Goal: Information Seeking & Learning: Learn about a topic

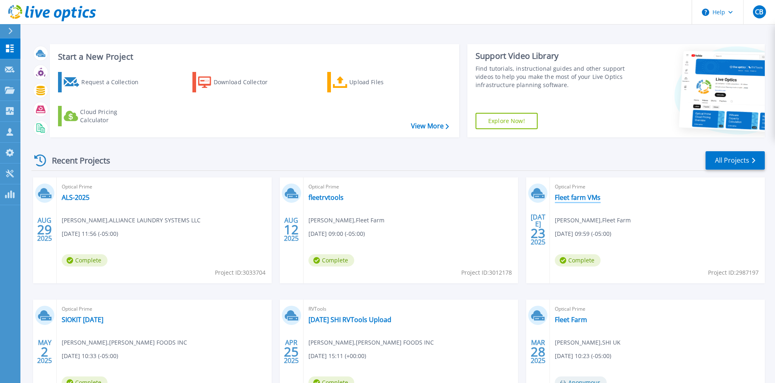
click at [574, 200] on link "Fleet farm VMs" at bounding box center [578, 197] width 46 height 8
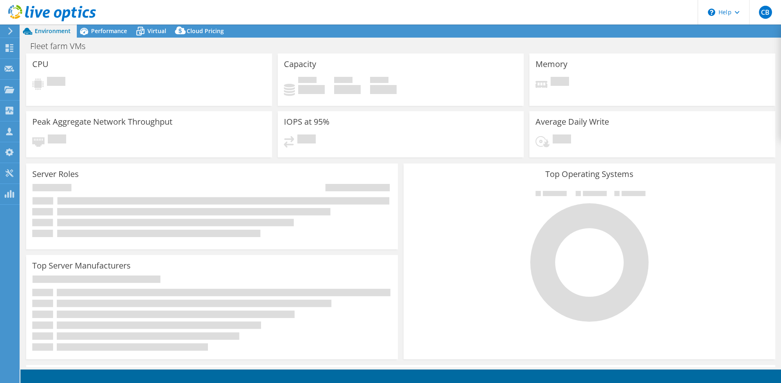
select select "USD"
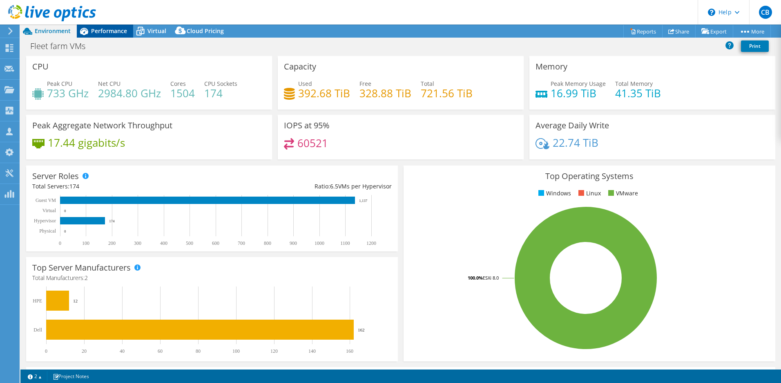
click at [107, 34] on span "Performance" at bounding box center [109, 31] width 36 height 8
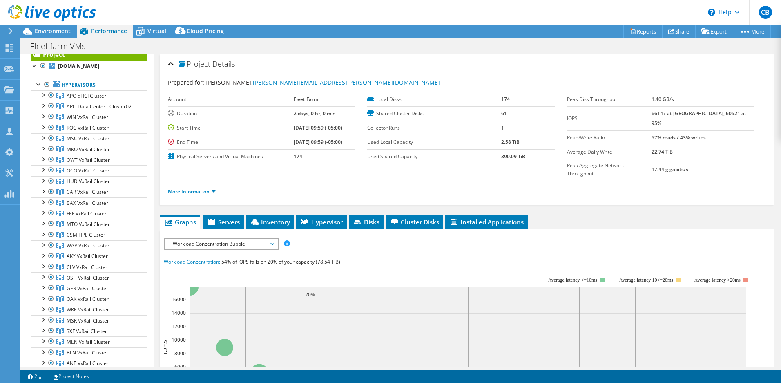
scroll to position [22, 0]
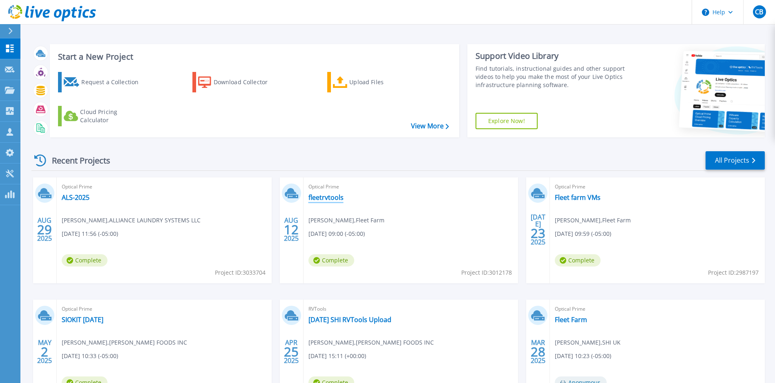
click at [325, 199] on link "fleetrvtools" at bounding box center [325, 197] width 35 height 8
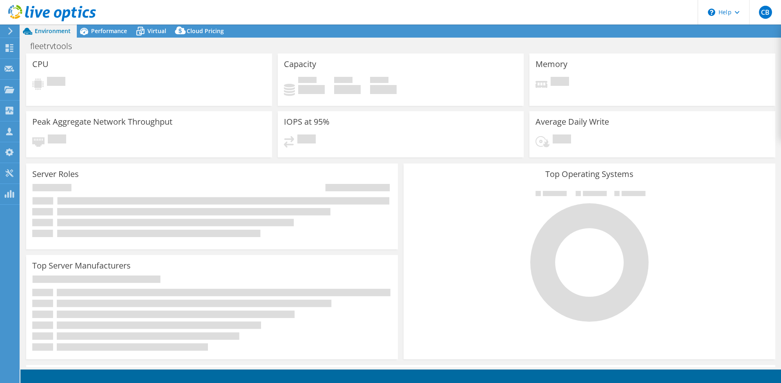
select select "USD"
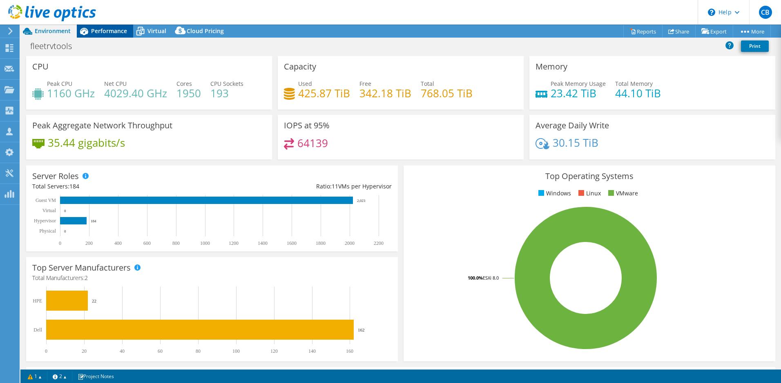
click at [100, 33] on span "Performance" at bounding box center [109, 31] width 36 height 8
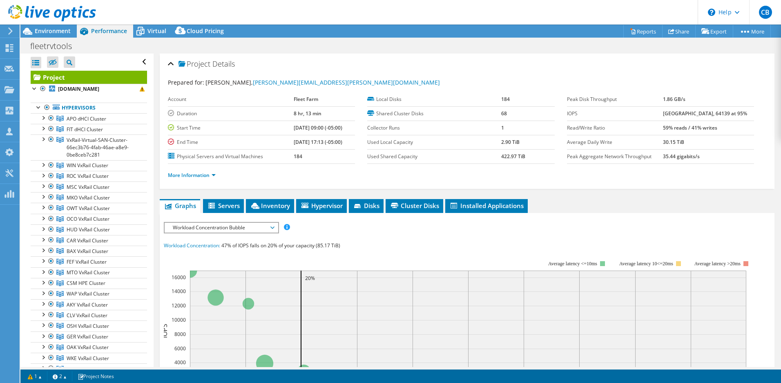
scroll to position [2, 0]
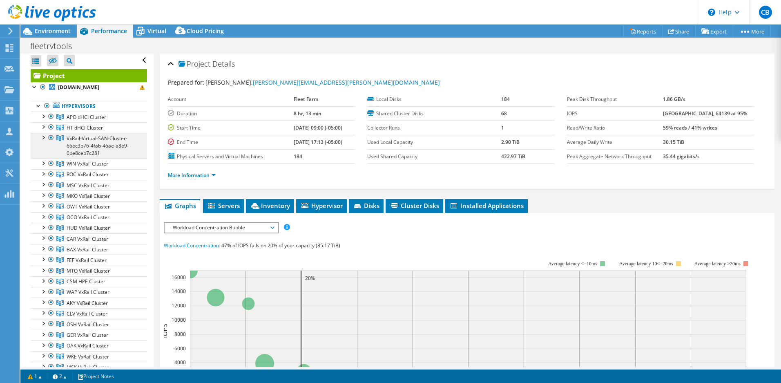
click at [98, 149] on span "VxRail-Virtual-SAN-Cluster-66ec3b76-4fab-46ae-a8e9-0be8ceb7c281" at bounding box center [98, 146] width 62 height 22
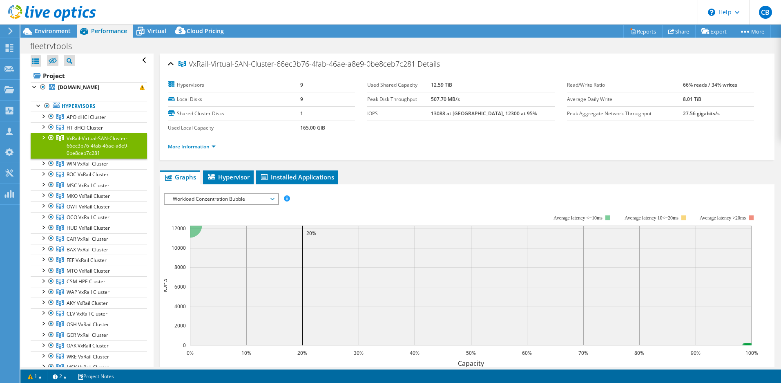
click at [45, 137] on div at bounding box center [43, 137] width 8 height 8
click at [103, 165] on link "fitlpvx004.appleton.millsfleetfarm.com" at bounding box center [89, 163] width 116 height 11
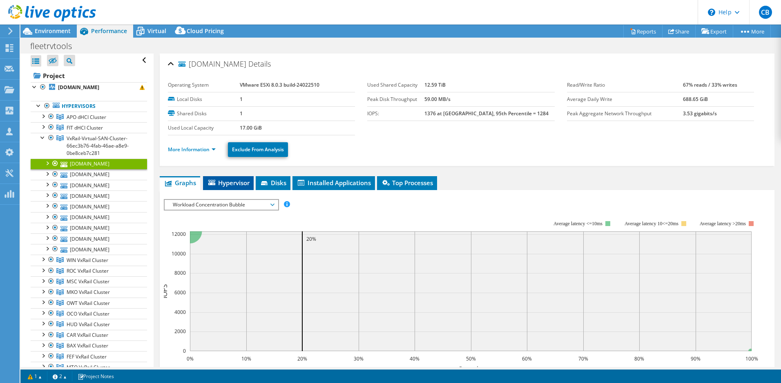
click at [227, 178] on span "Hypervisor" at bounding box center [228, 182] width 42 height 8
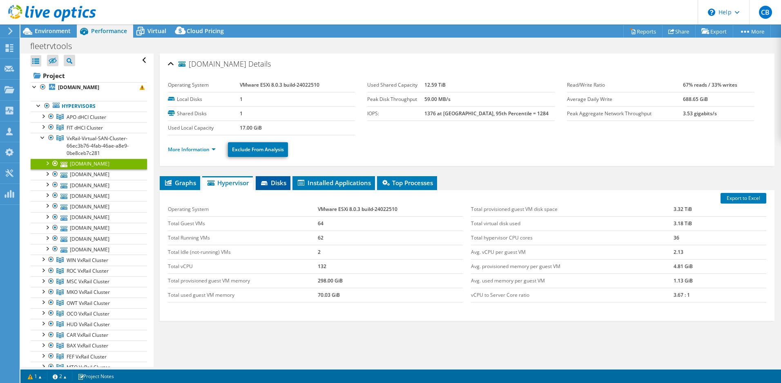
click at [275, 183] on span "Disks" at bounding box center [273, 182] width 27 height 8
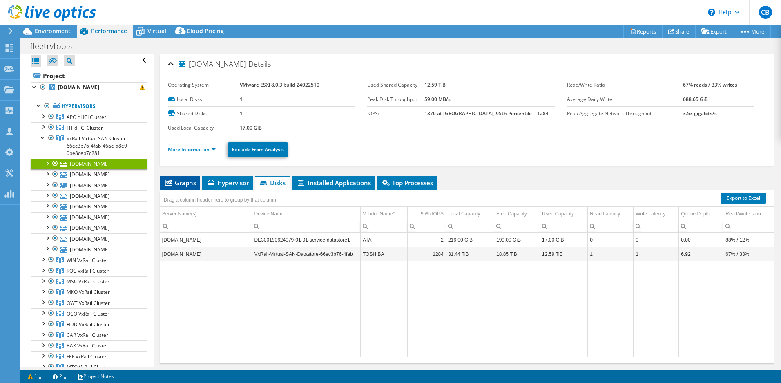
click at [183, 182] on span "Graphs" at bounding box center [180, 182] width 32 height 8
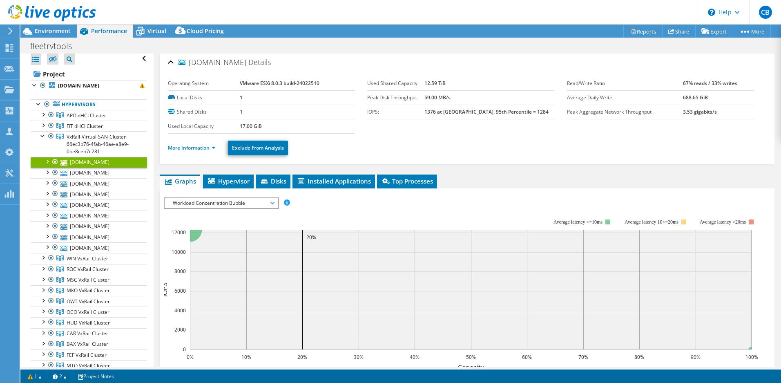
scroll to position [3, 0]
